Goal: Complete application form

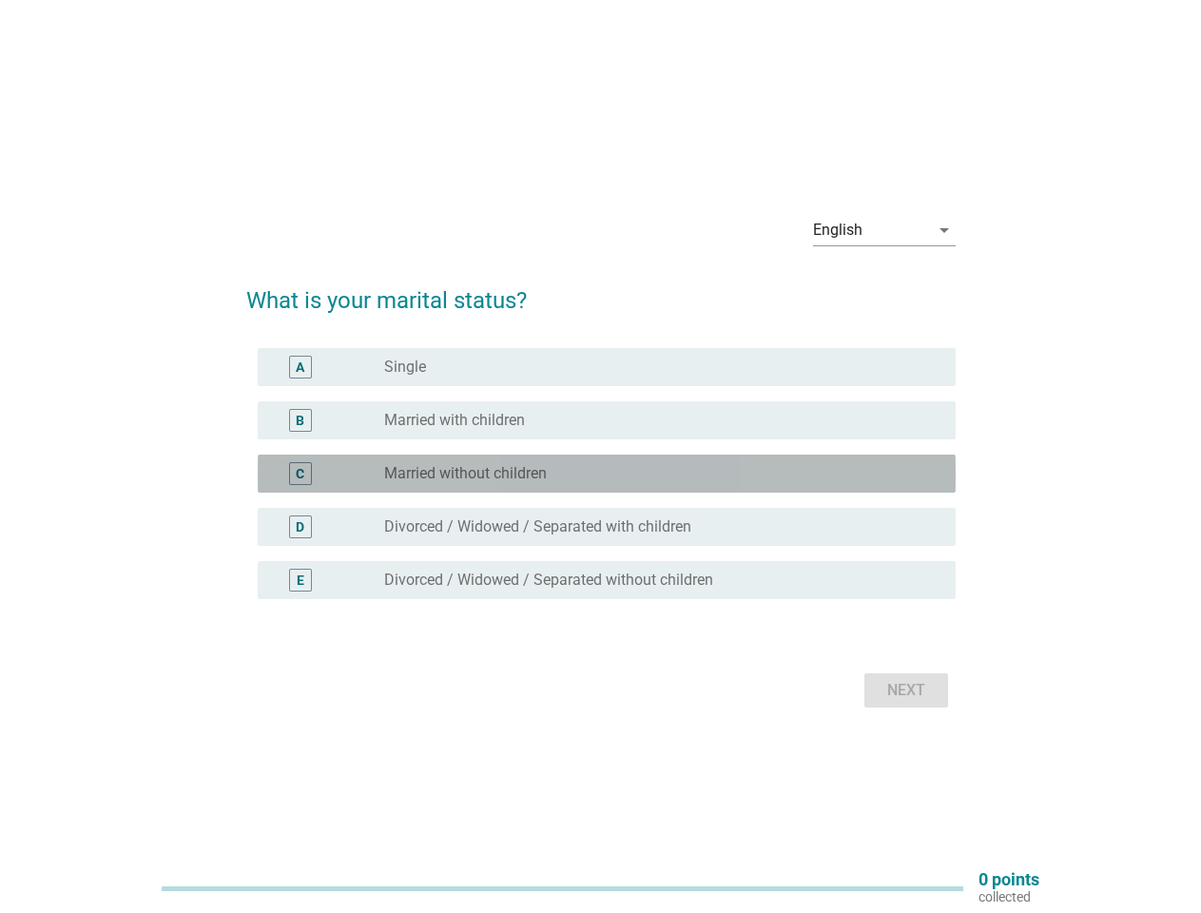
click at [601, 456] on div "C radio_button_unchecked Married without children" at bounding box center [607, 473] width 698 height 38
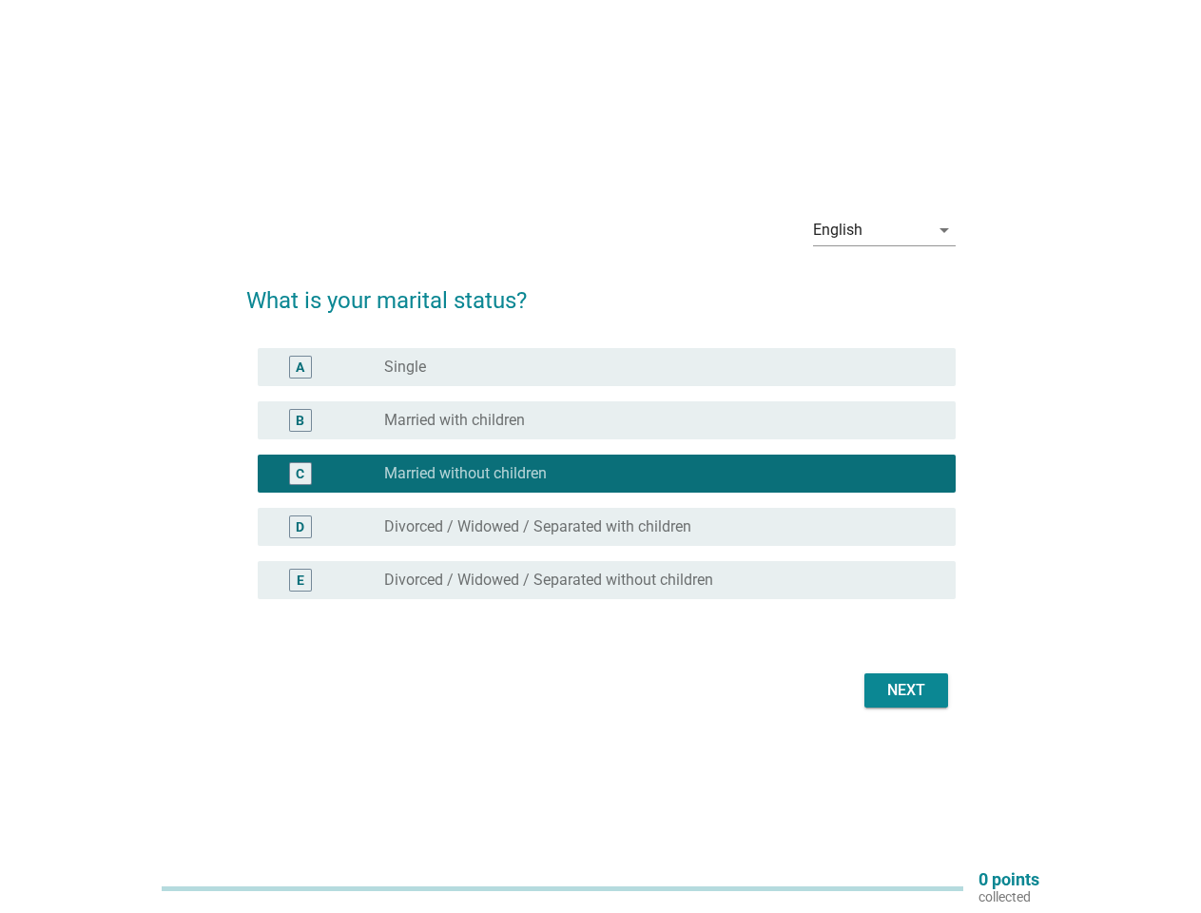
click at [884, 230] on div "English" at bounding box center [871, 230] width 116 height 30
click at [601, 485] on div "C radio_button_checked Married without children" at bounding box center [607, 473] width 698 height 38
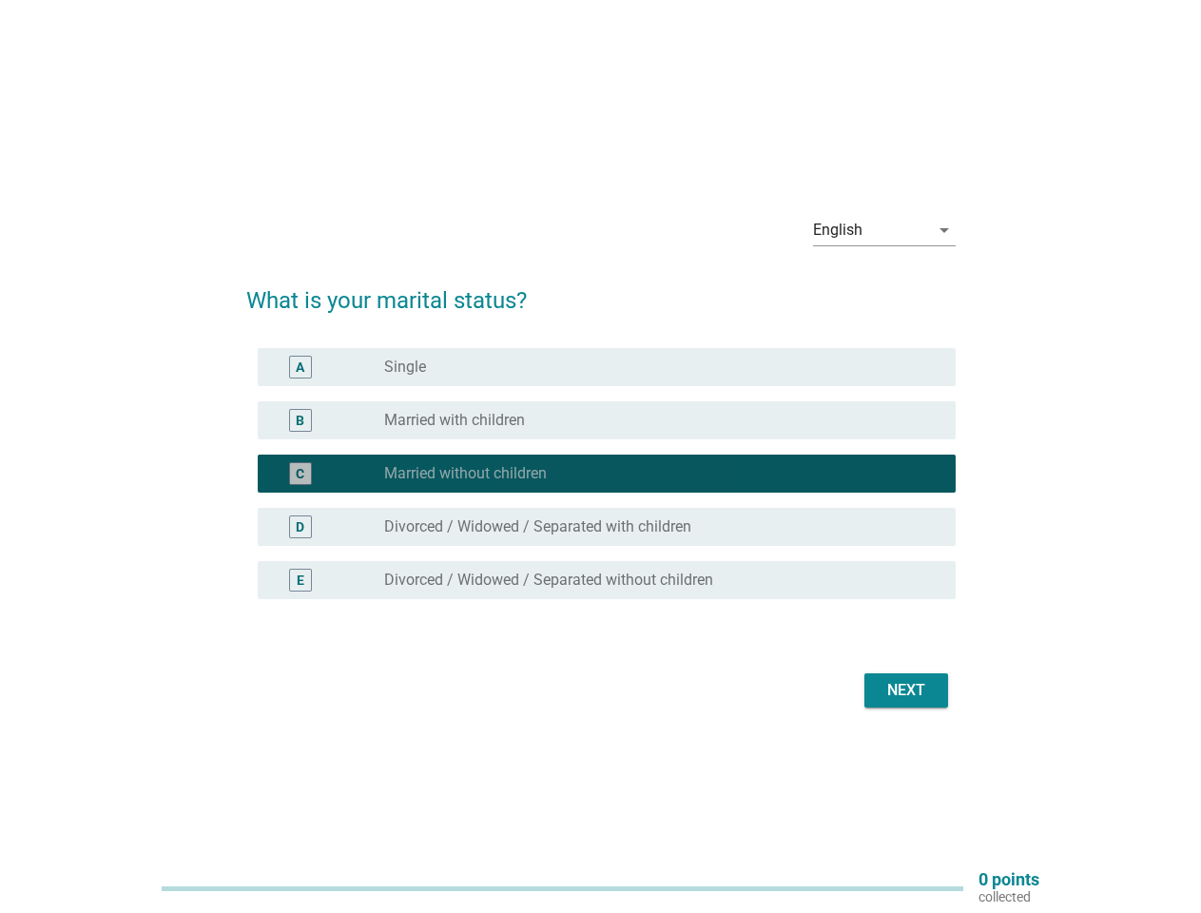
click at [601, 474] on div "radio_button_checked Married without children" at bounding box center [654, 473] width 541 height 19
click at [607, 367] on div "radio_button_unchecked Single" at bounding box center [654, 367] width 541 height 19
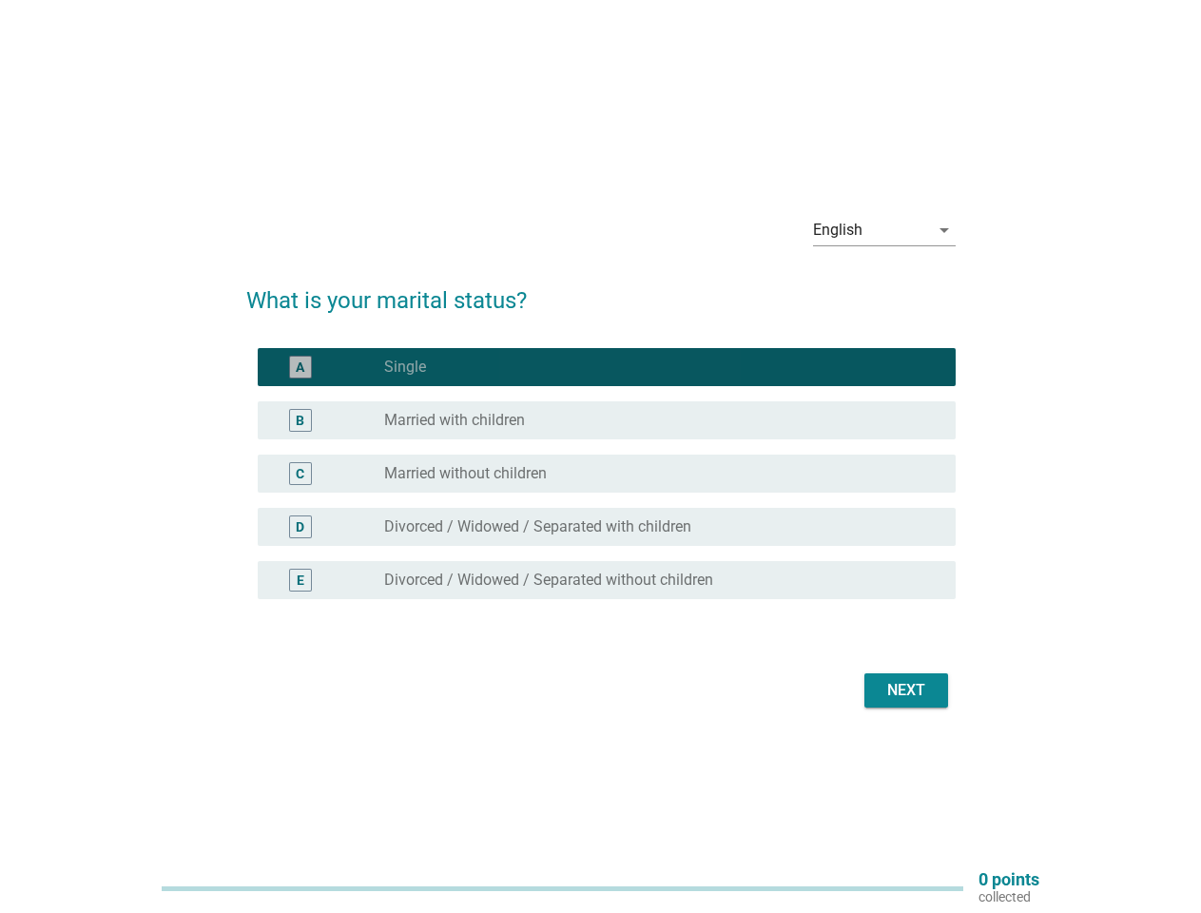
click at [405, 367] on label "Single" at bounding box center [405, 367] width 42 height 19
click at [607, 420] on div "radio_button_unchecked Married with children" at bounding box center [654, 420] width 541 height 19
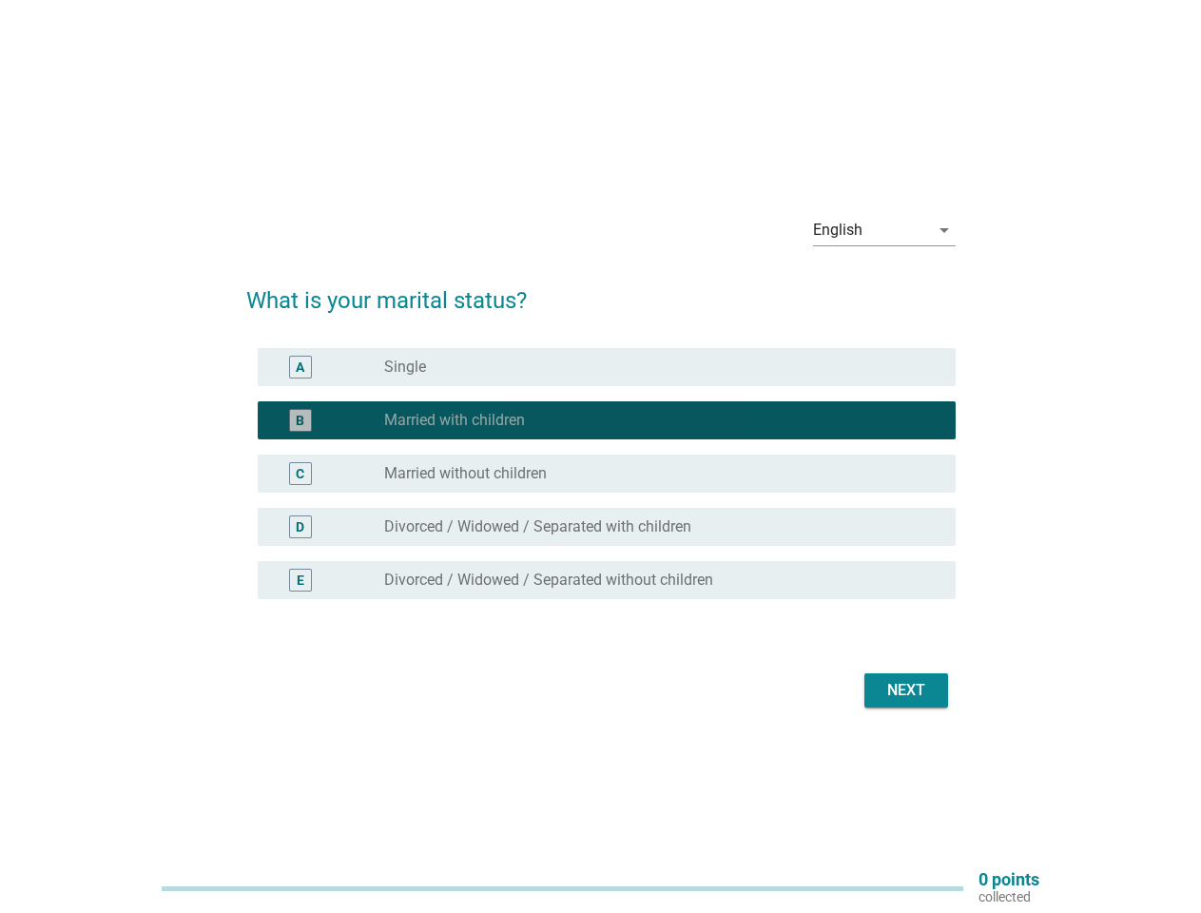
click at [454, 420] on label "Married with children" at bounding box center [454, 420] width 141 height 19
click at [607, 474] on div "radio_button_unchecked Married without children" at bounding box center [654, 473] width 541 height 19
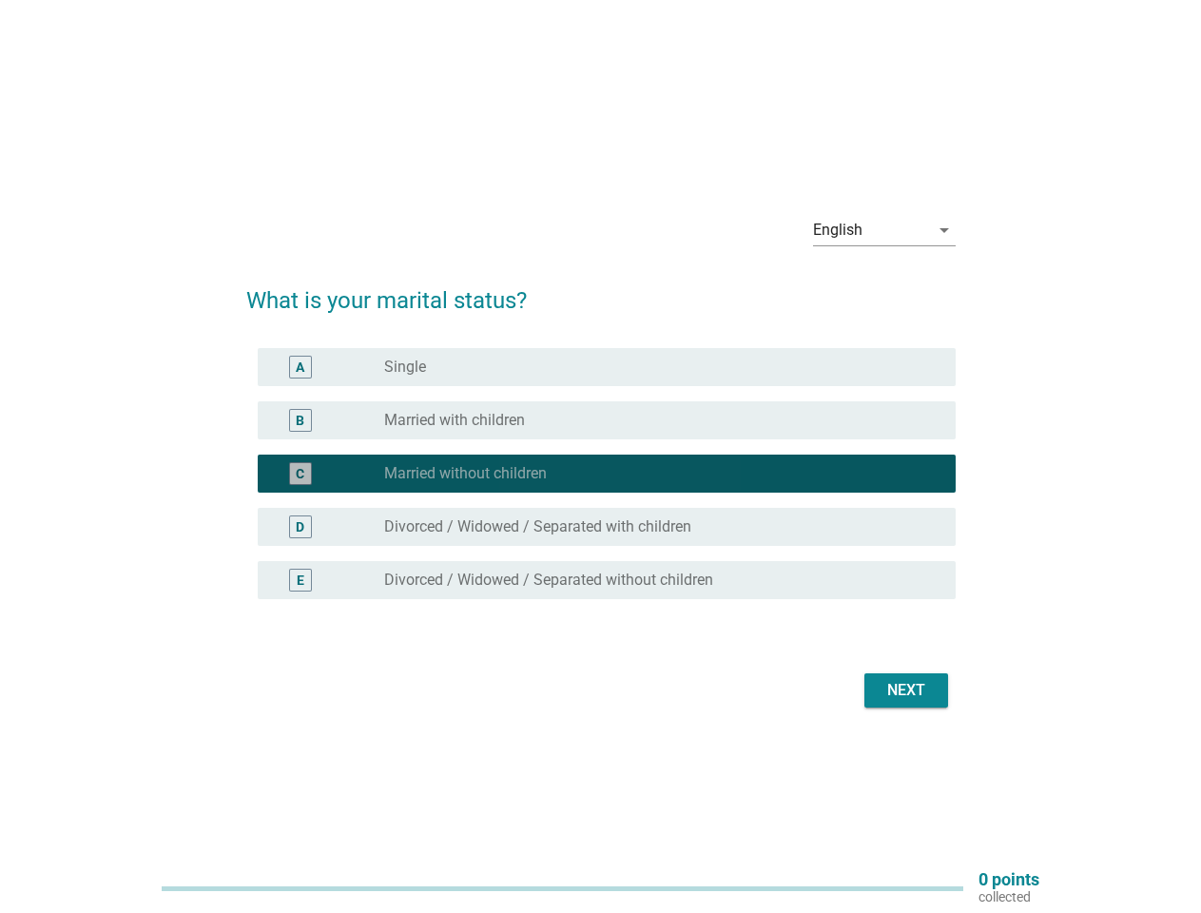
click at [465, 474] on label "Married without children" at bounding box center [465, 473] width 163 height 19
